Goal: Task Accomplishment & Management: Use online tool/utility

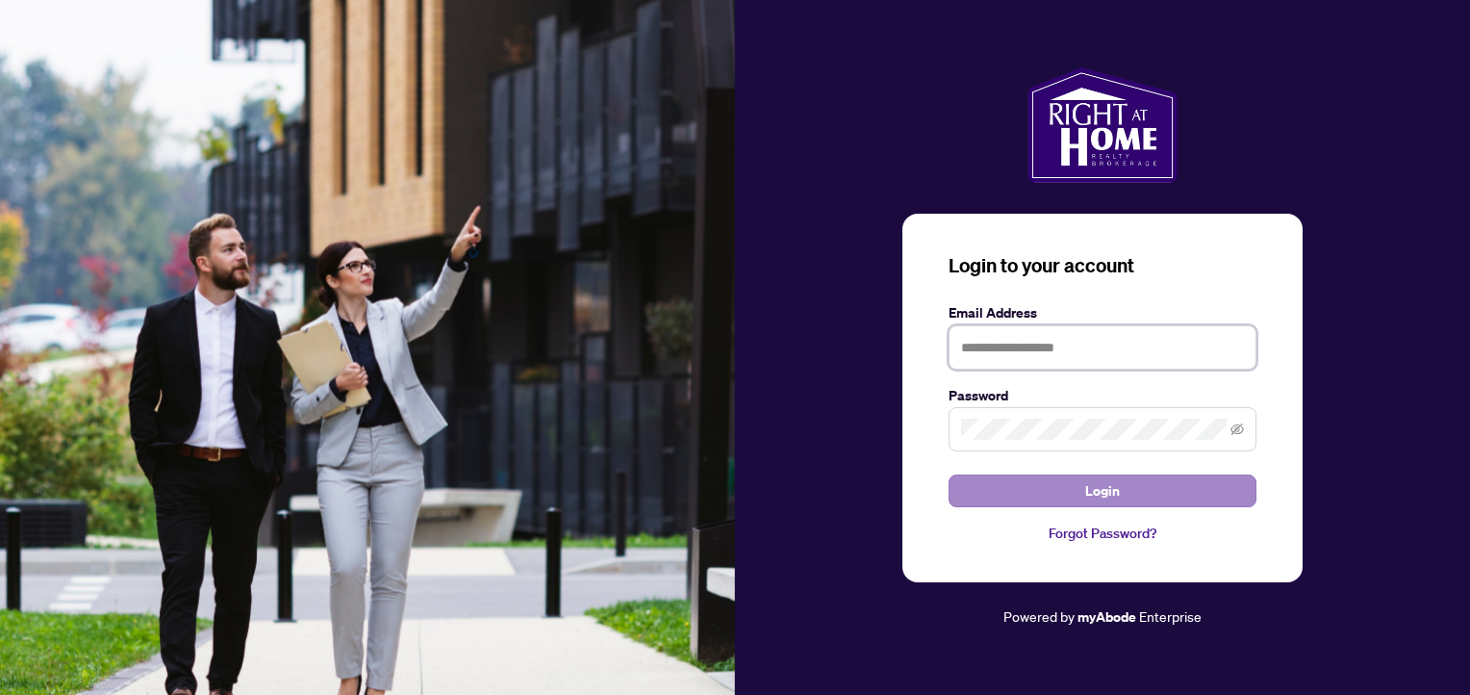
type input "**********"
click at [1074, 497] on button "Login" at bounding box center [1103, 490] width 308 height 33
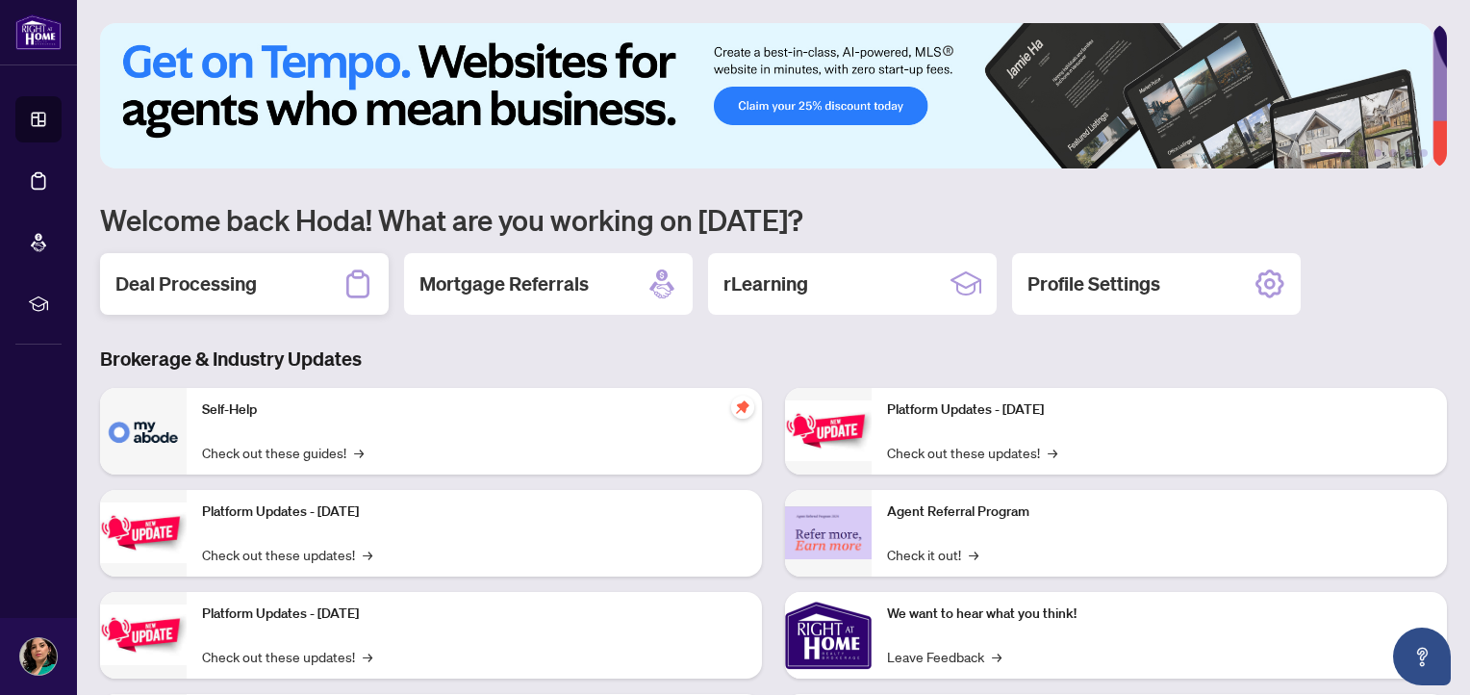
click at [270, 291] on div "Deal Processing" at bounding box center [244, 284] width 289 height 62
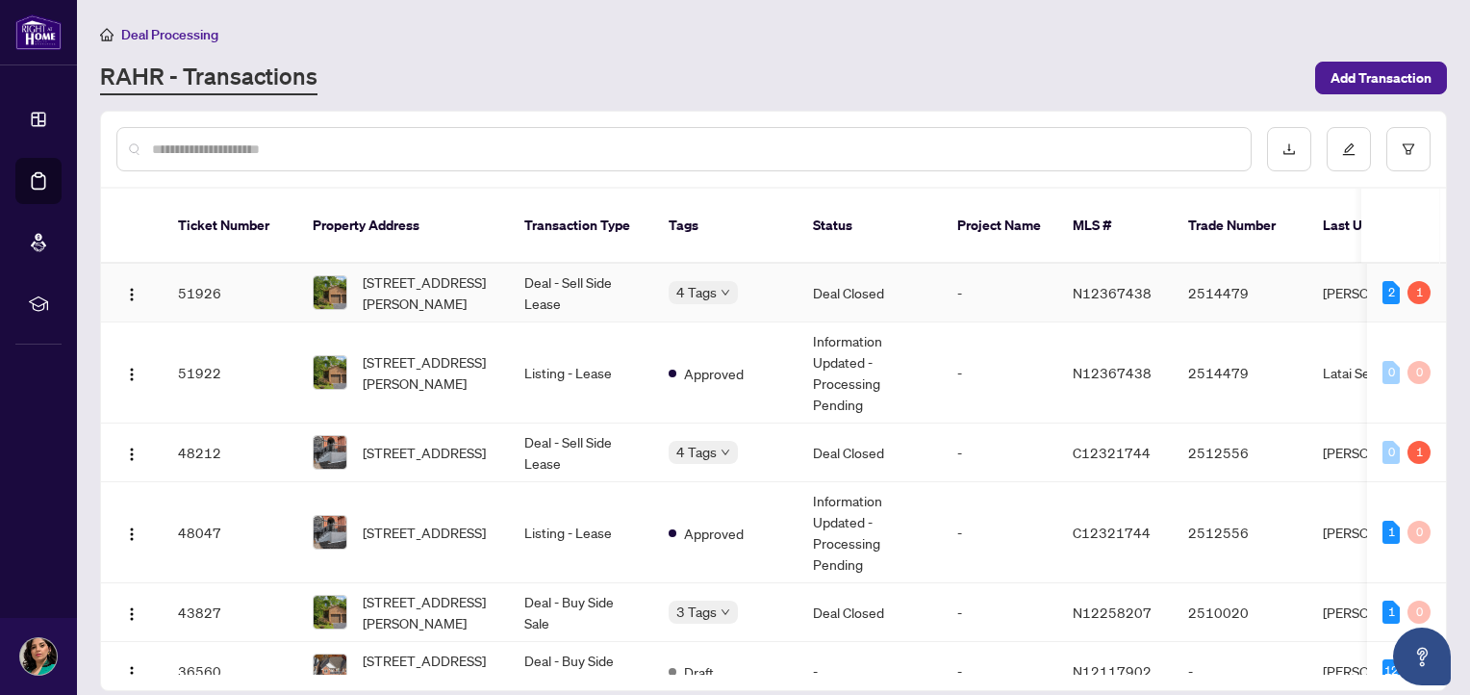
click at [576, 286] on td "Deal - Sell Side Lease" at bounding box center [581, 293] width 144 height 59
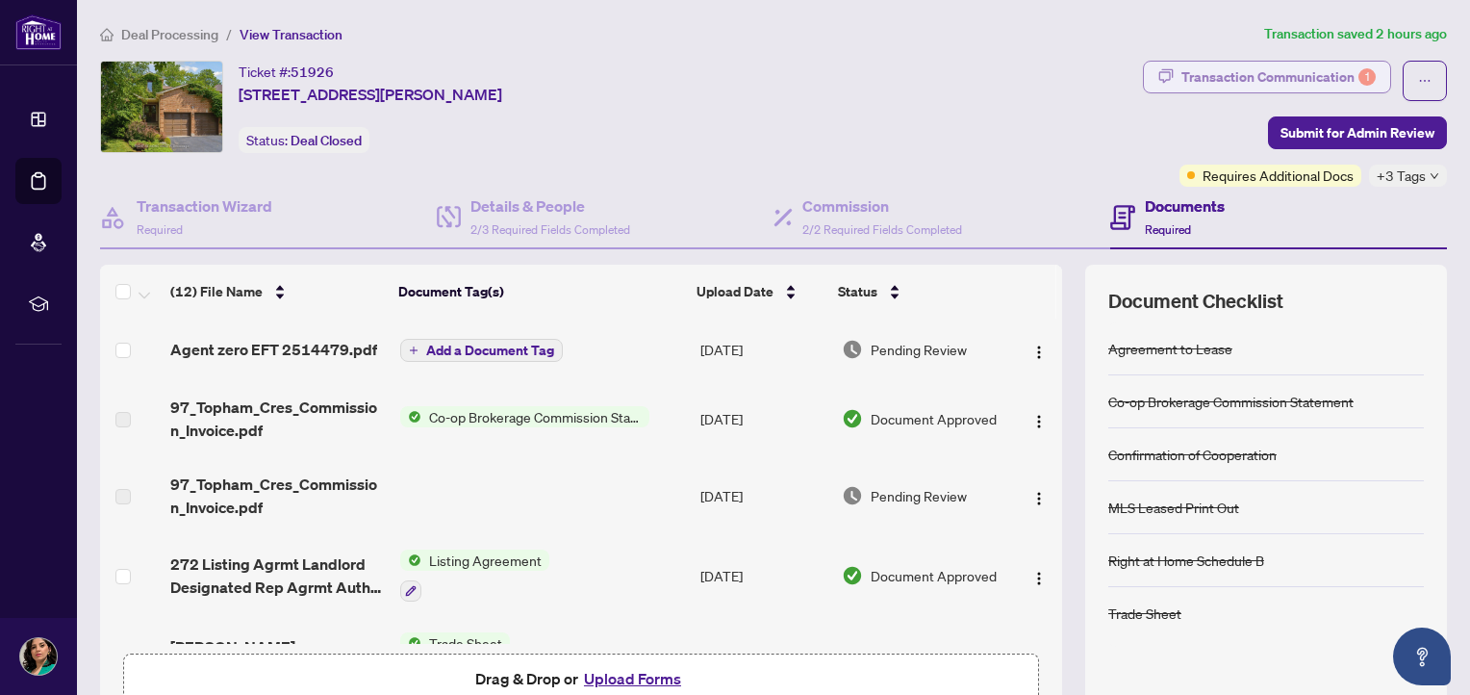
click at [1216, 76] on div "Transaction Communication 1" at bounding box center [1278, 77] width 194 height 31
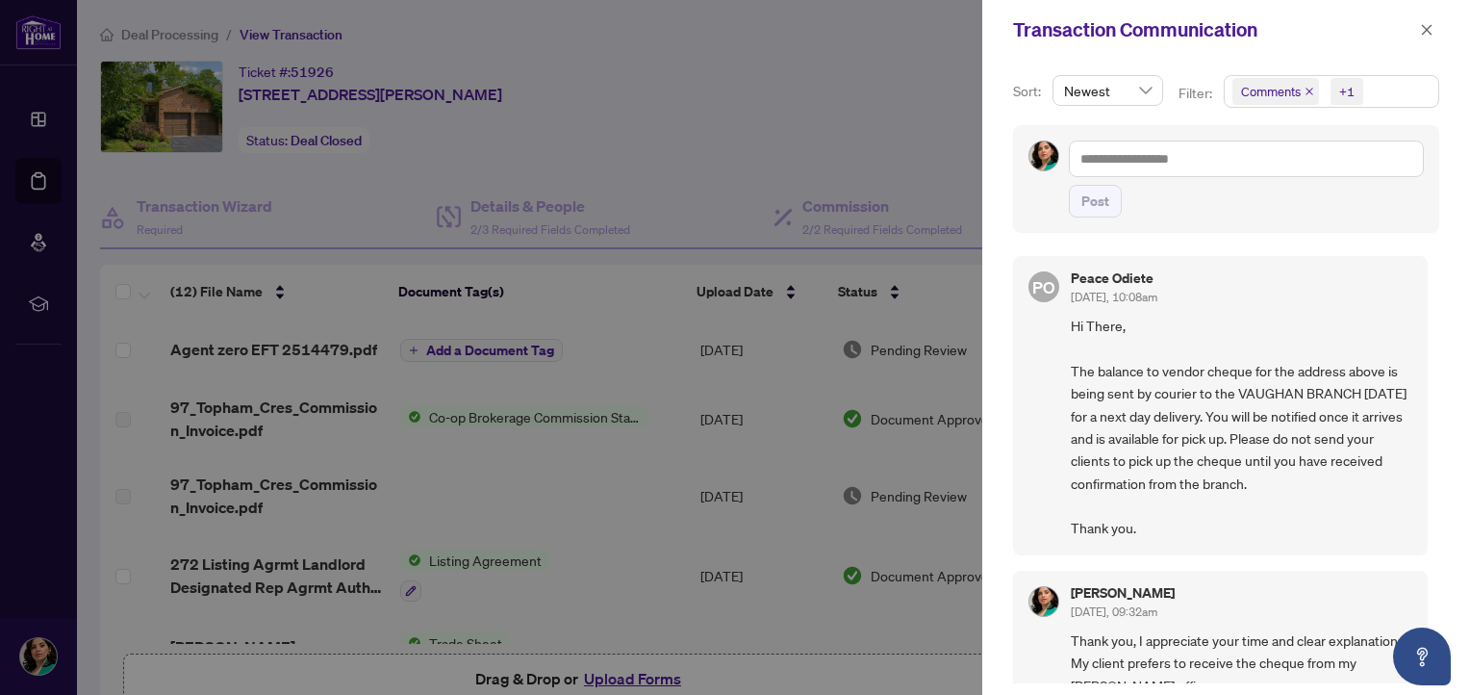
click at [668, 90] on div at bounding box center [735, 347] width 1470 height 695
click at [1434, 32] on button "button" at bounding box center [1426, 29] width 25 height 23
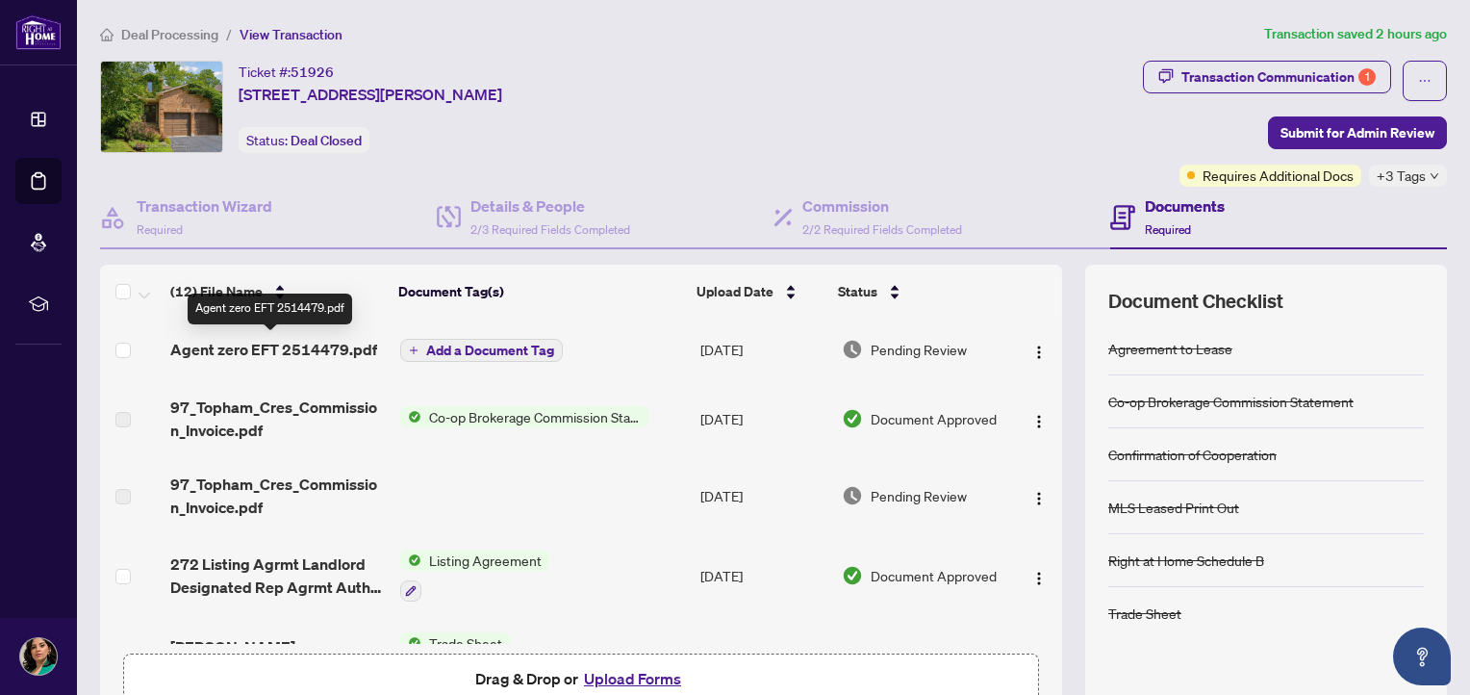
click at [252, 343] on span "Agent zero EFT 2514479.pdf" at bounding box center [273, 349] width 207 height 23
click at [231, 343] on span "Agent zero EFT 2514479.pdf" at bounding box center [273, 349] width 207 height 23
